Goal: Information Seeking & Learning: Learn about a topic

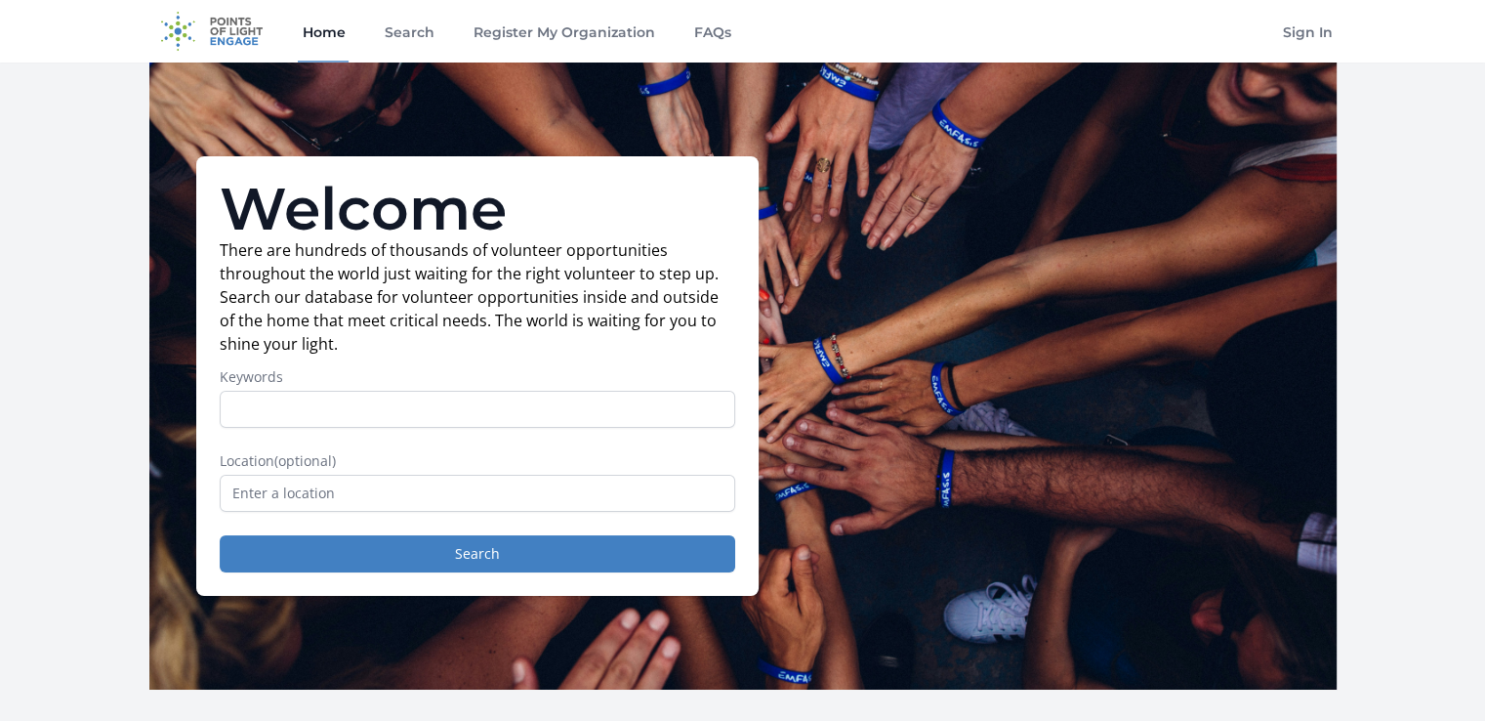
click at [375, 399] on input "Keywords" at bounding box center [478, 409] width 516 height 37
type input "building"
click at [366, 489] on input "text" at bounding box center [478, 493] width 516 height 37
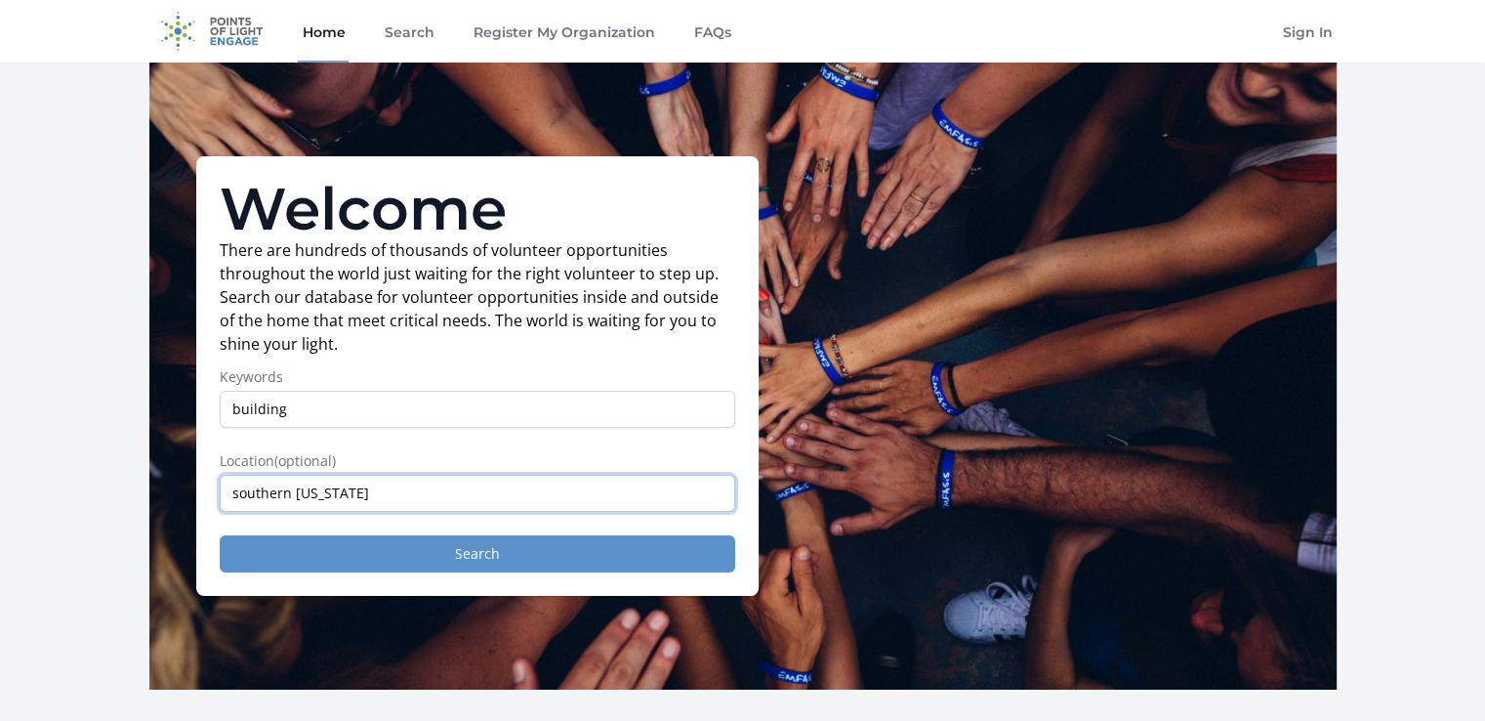
type input "southern [US_STATE]"
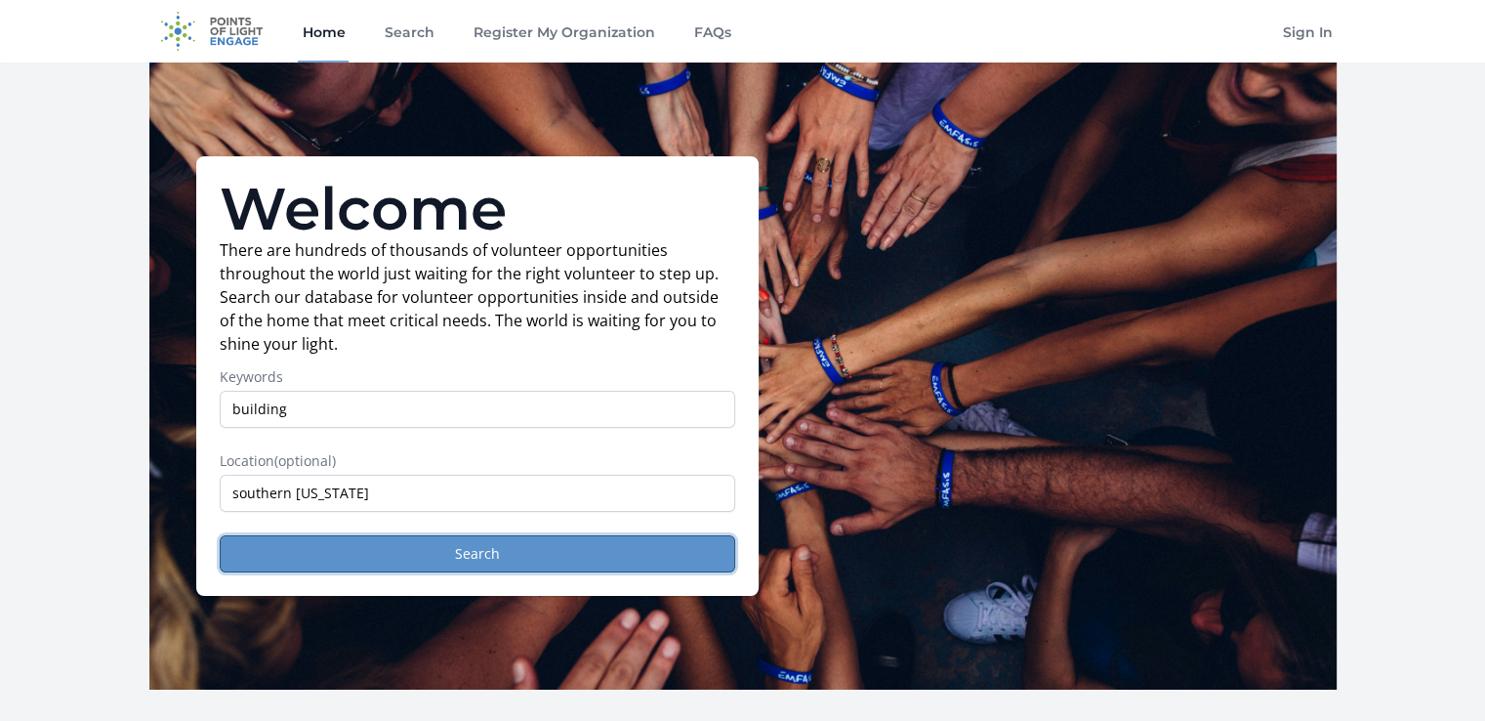
click at [379, 546] on button "Search" at bounding box center [478, 553] width 516 height 37
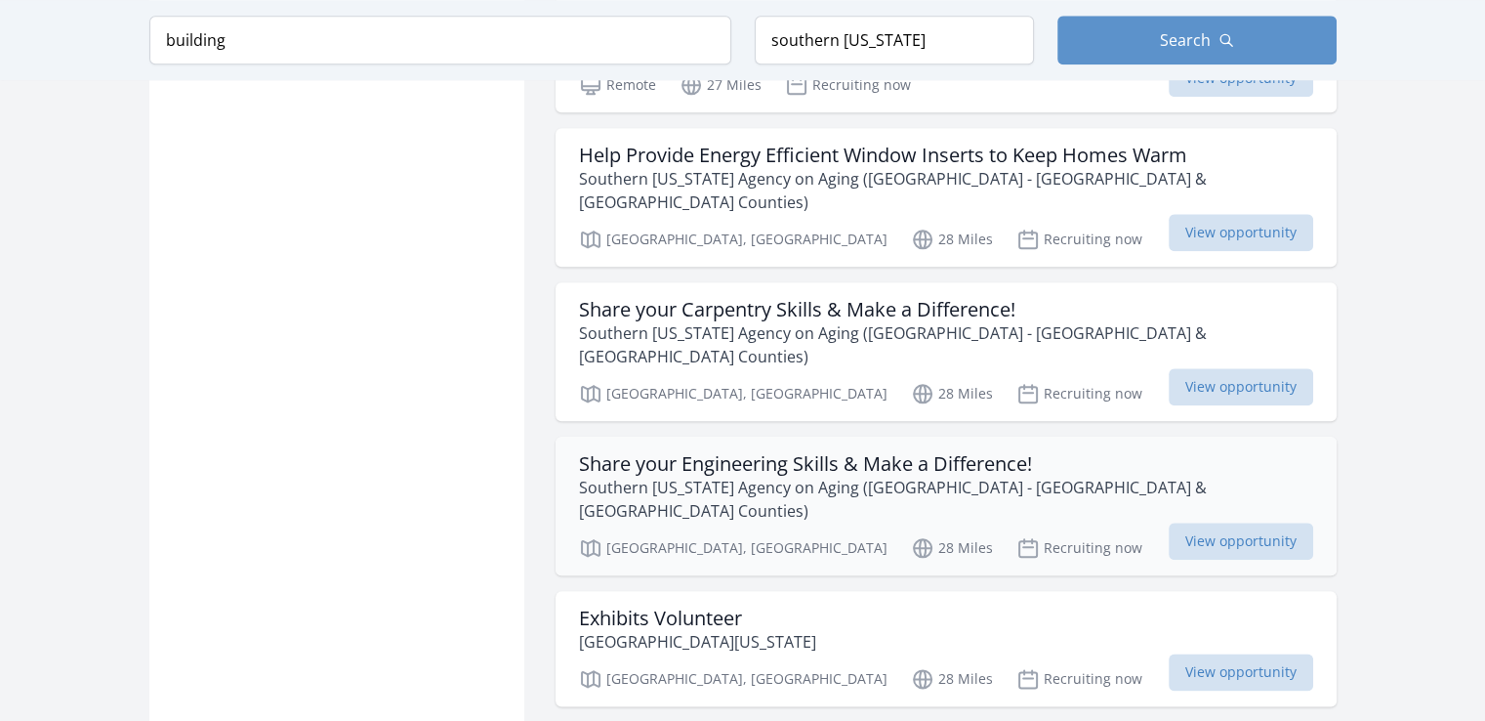
scroll to position [2246, 0]
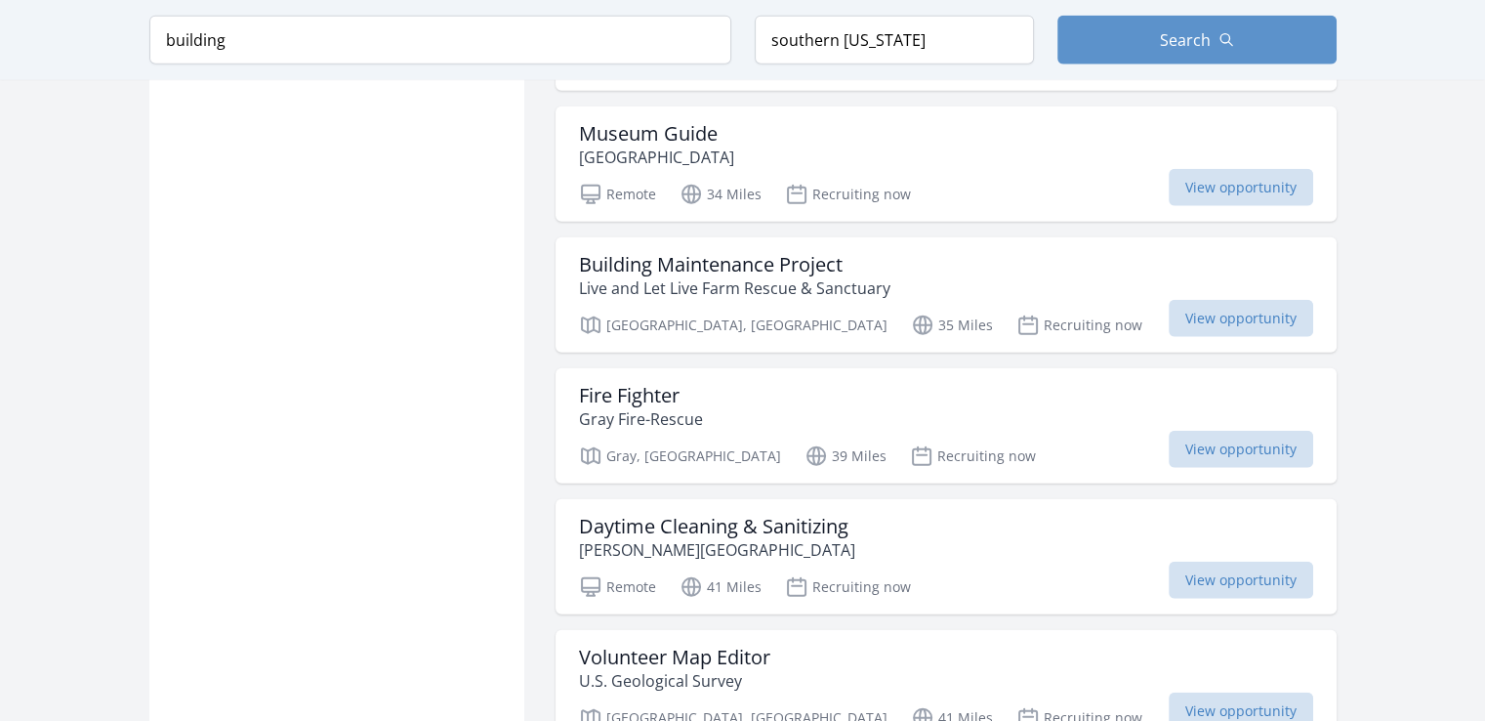
scroll to position [4883, 0]
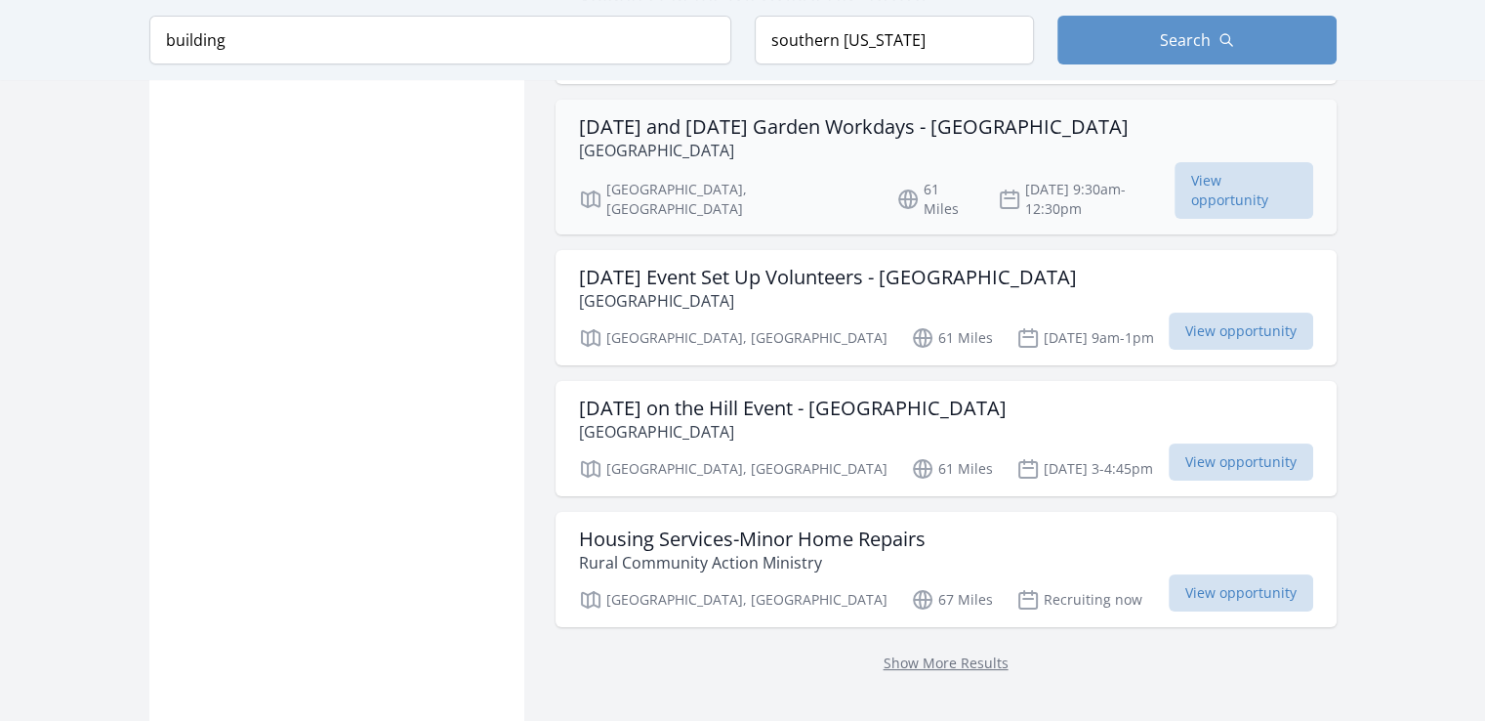
scroll to position [7714, 0]
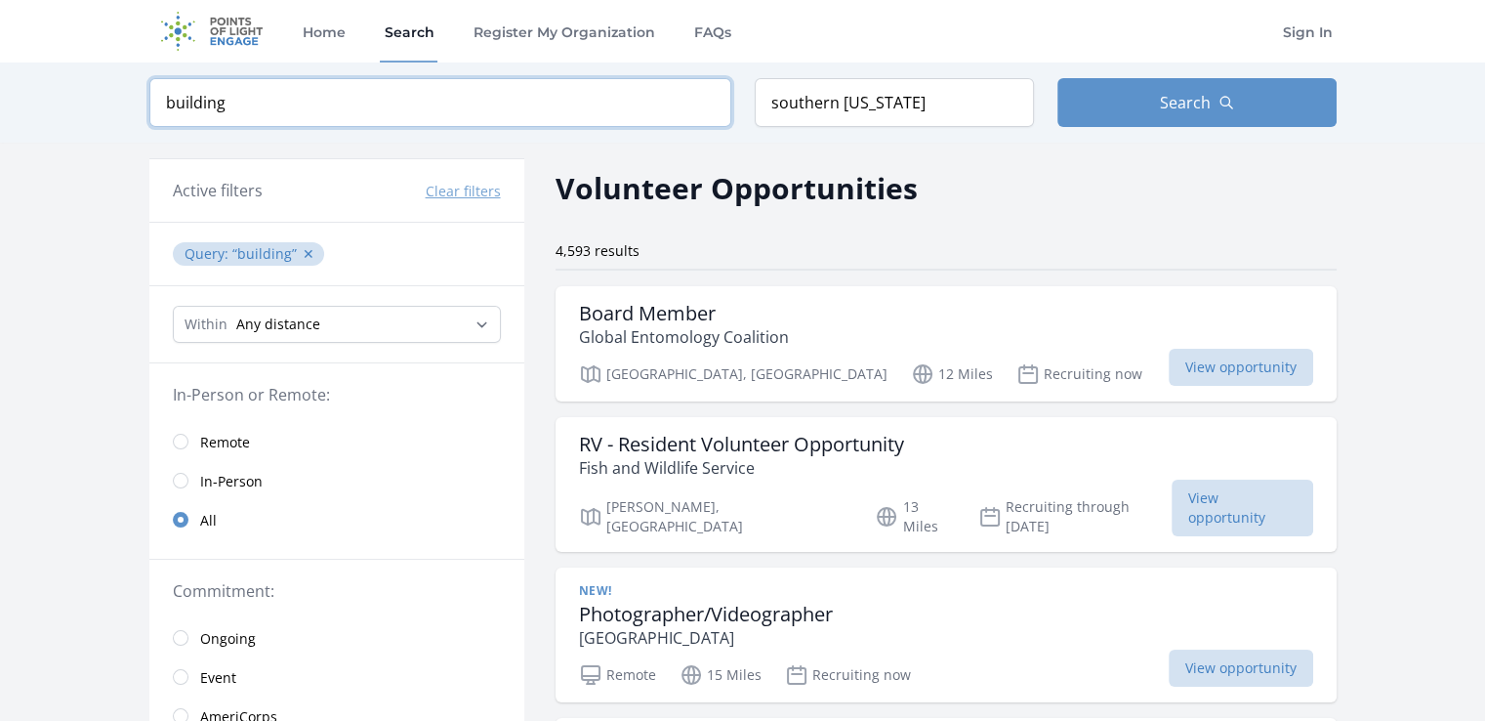
drag, startPoint x: 266, startPoint y: 109, endPoint x: 0, endPoint y: 109, distance: 265.6
click at [0, 109] on div "Keyword building Location southern maine Search" at bounding box center [742, 102] width 1485 height 80
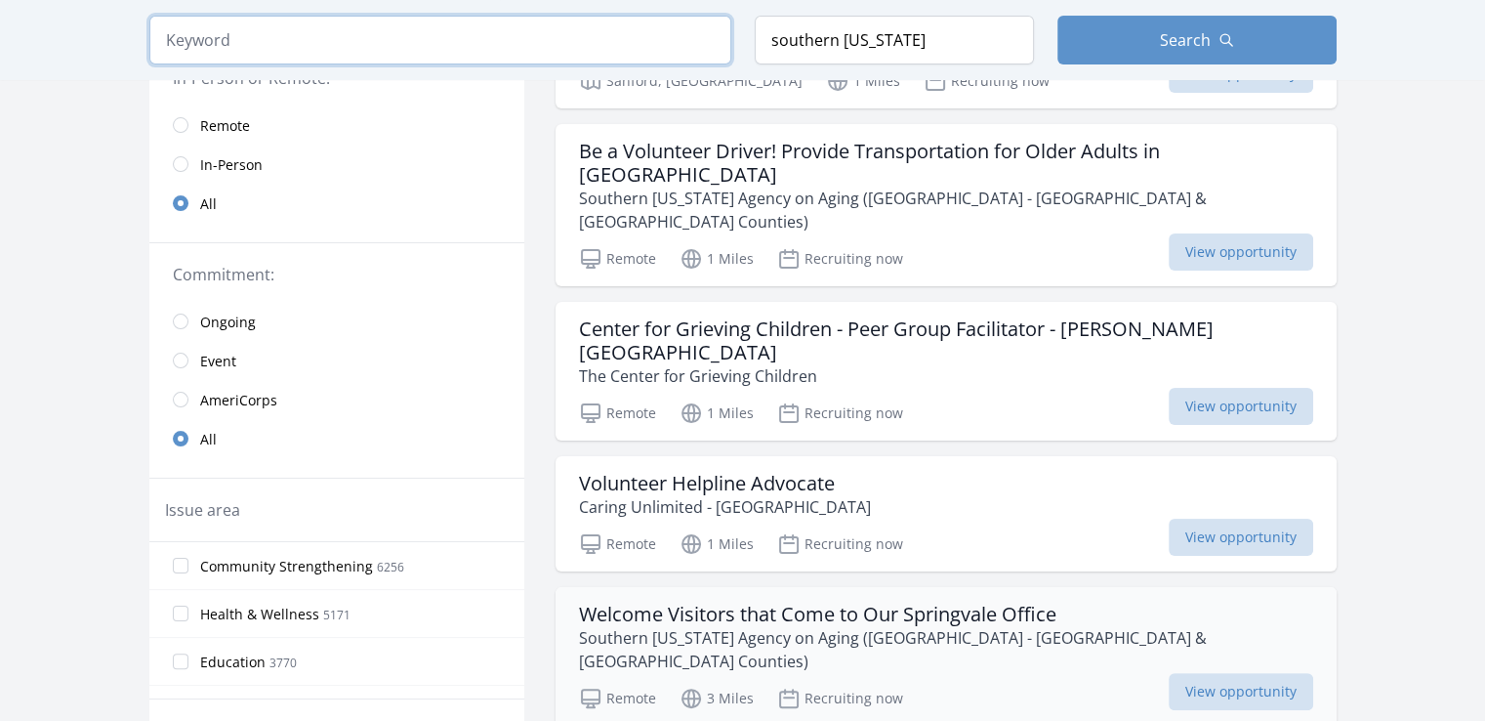
scroll to position [391, 0]
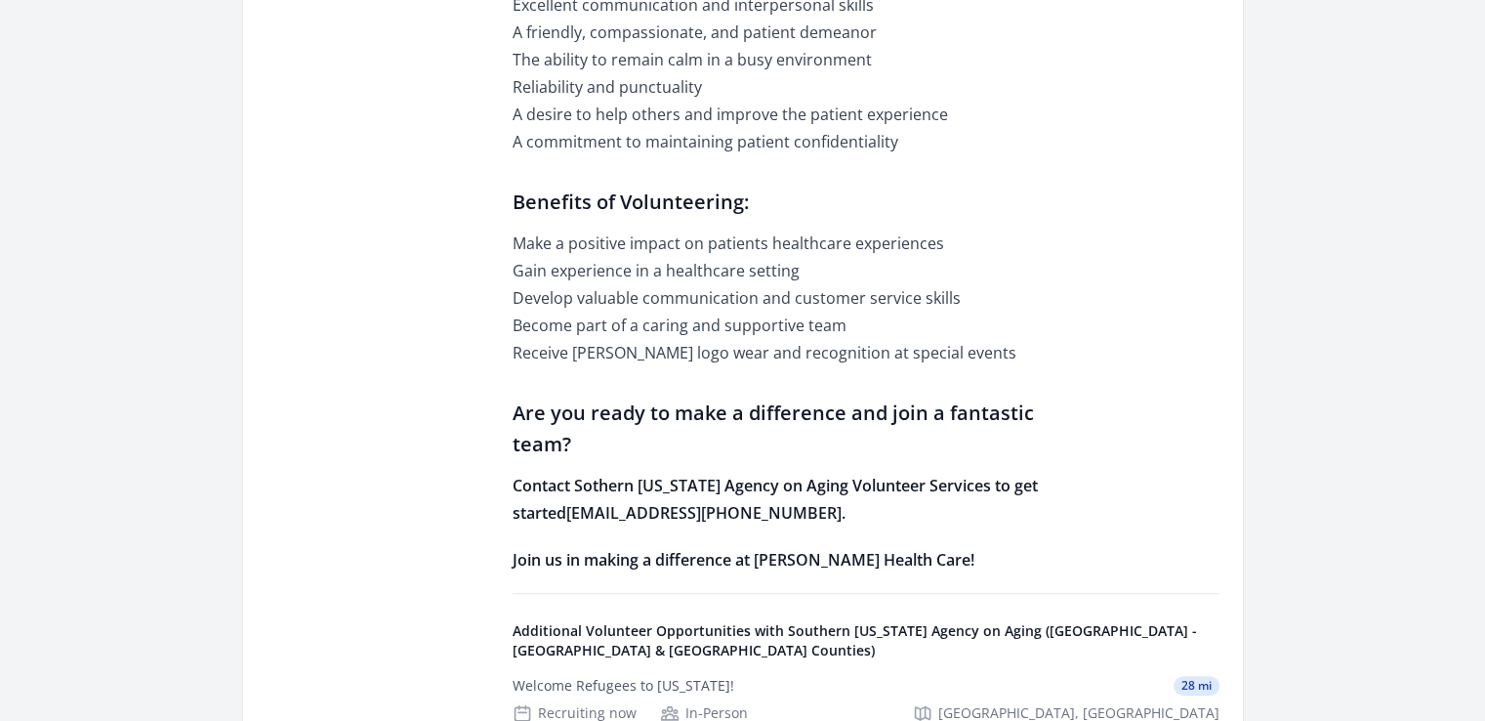
scroll to position [1465, 0]
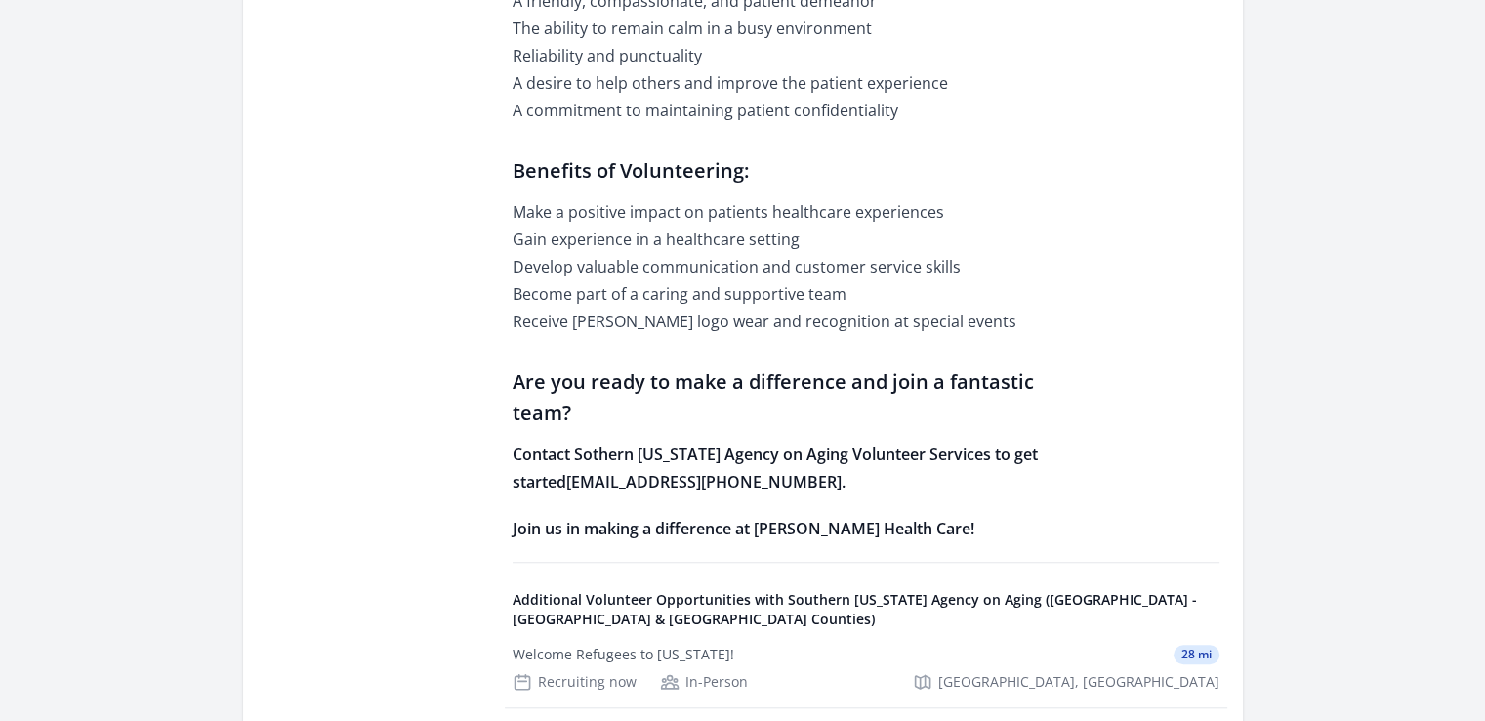
drag, startPoint x: 509, startPoint y: 352, endPoint x: 696, endPoint y: 350, distance: 187.5
click at [696, 350] on div "Opportunity Details Ongoing In-Person Recruiting now Springvale, ME 04083 !" at bounding box center [743, 64] width 953 height 2154
copy strong "atvolunteer@smaaa.org"
click at [715, 443] on strong "Contact Sothern Maine Agency on Aging Volunteer Services to get started atvolun…" at bounding box center [775, 467] width 525 height 49
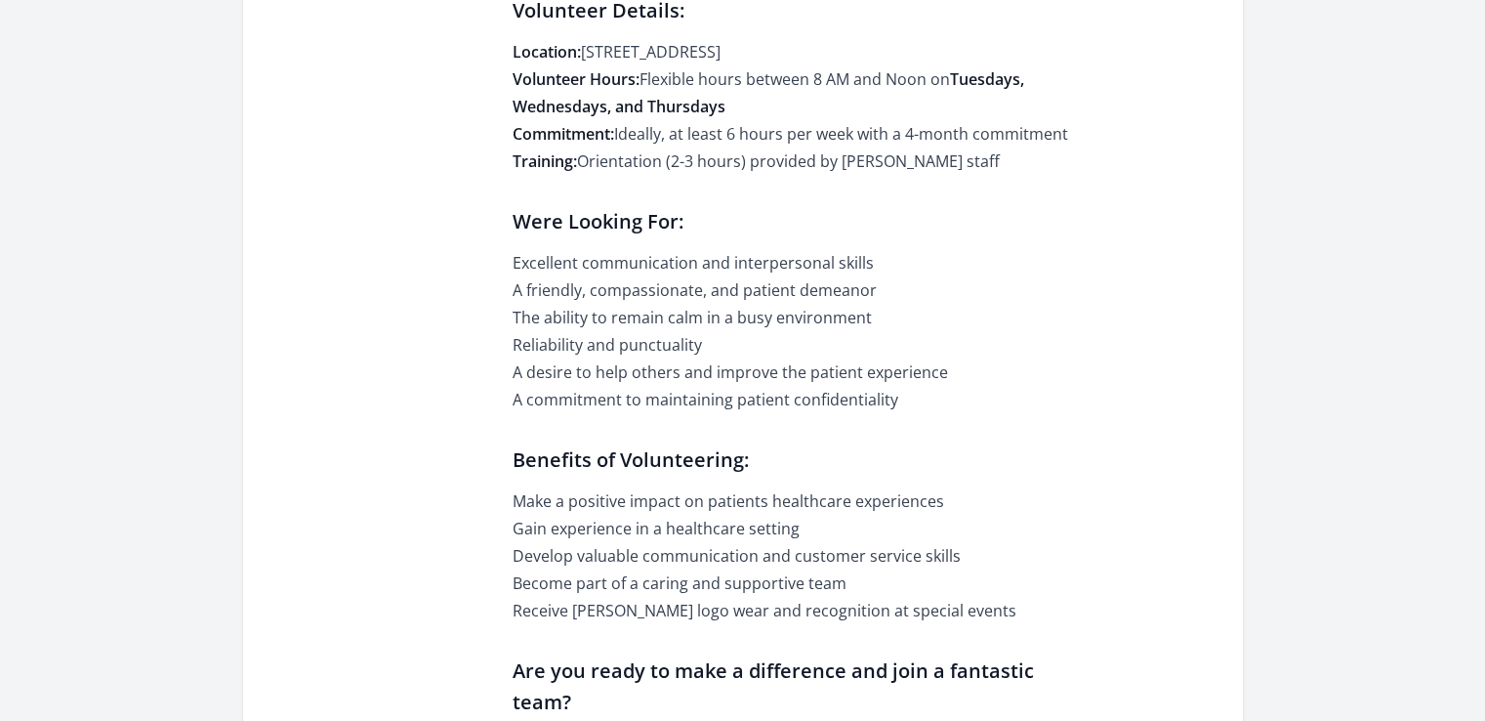
scroll to position [1172, 0]
